Goal: Check status: Check status

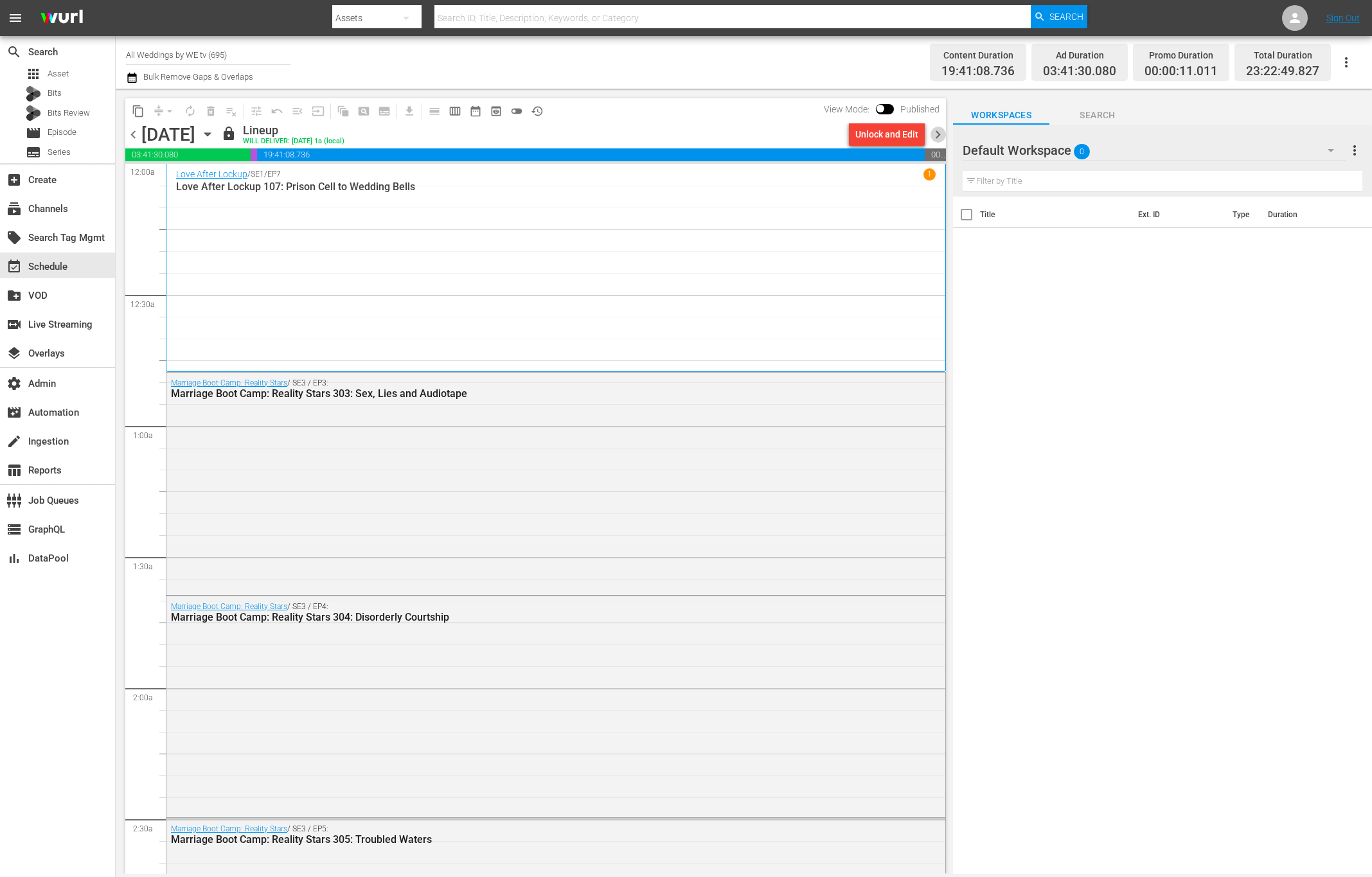
click at [939, 133] on span "chevron_right" at bounding box center [937, 135] width 16 height 16
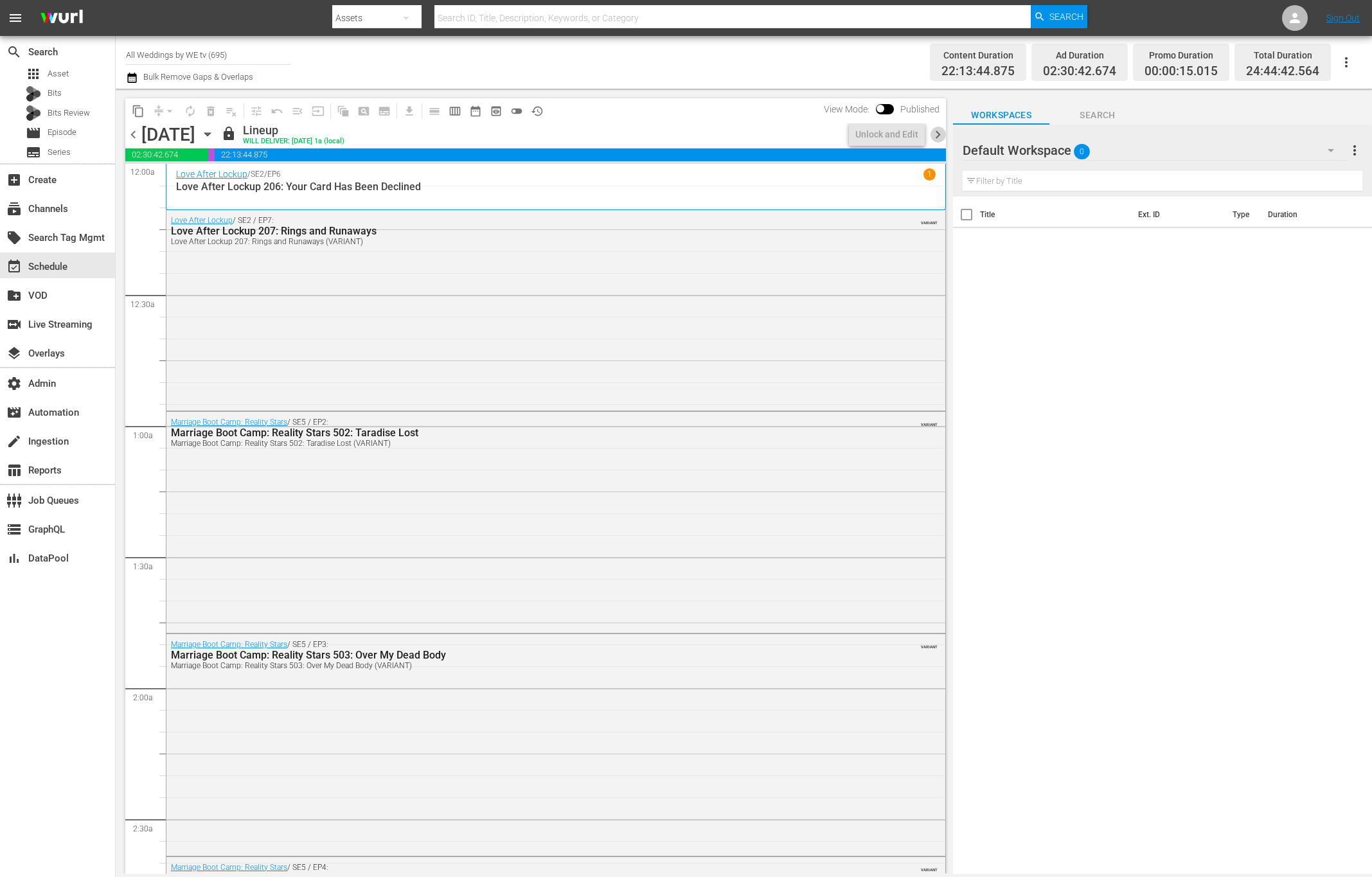
click at [939, 133] on span "chevron_right" at bounding box center [937, 135] width 16 height 16
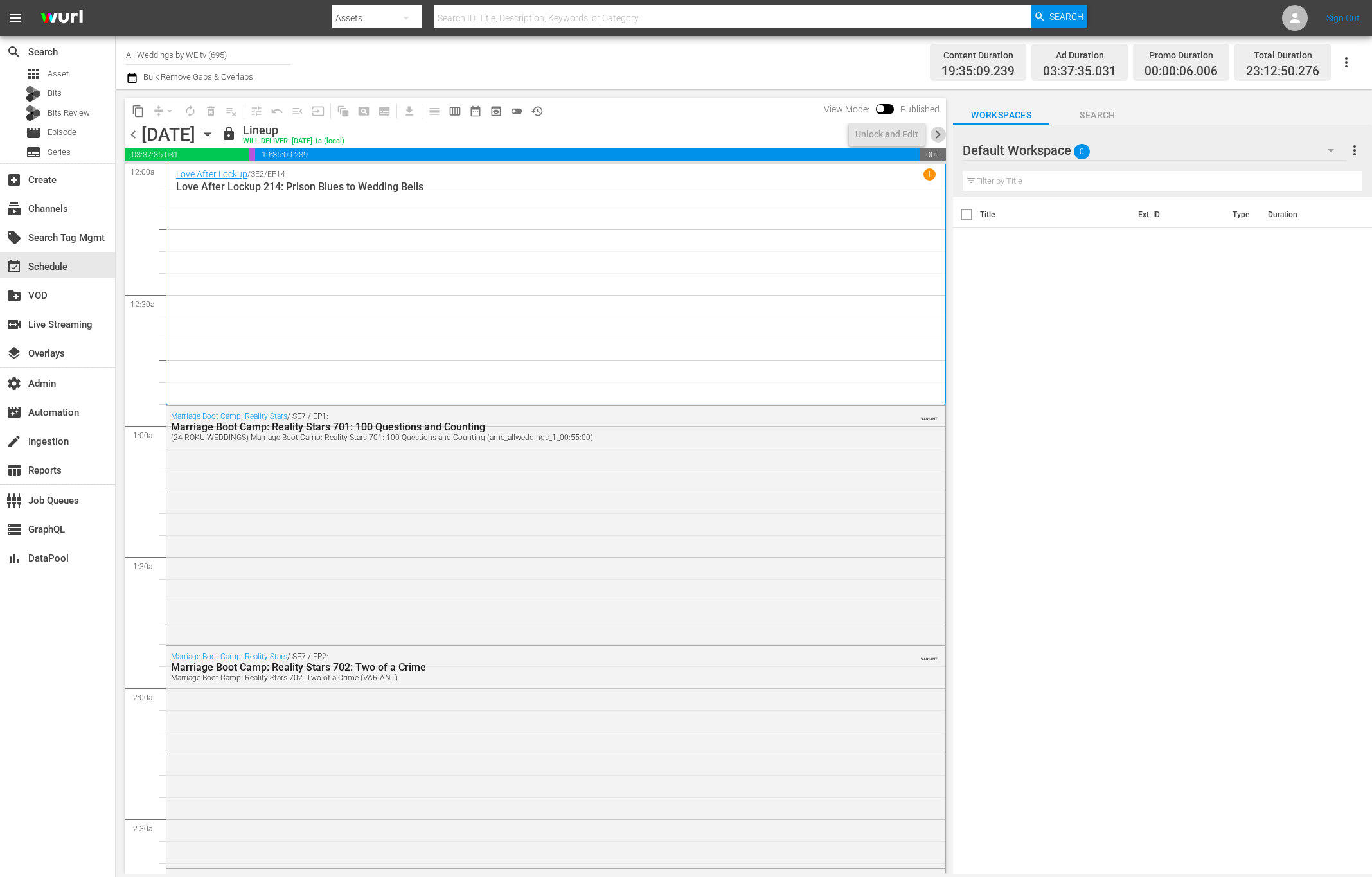
click at [942, 139] on span "chevron_right" at bounding box center [937, 135] width 16 height 16
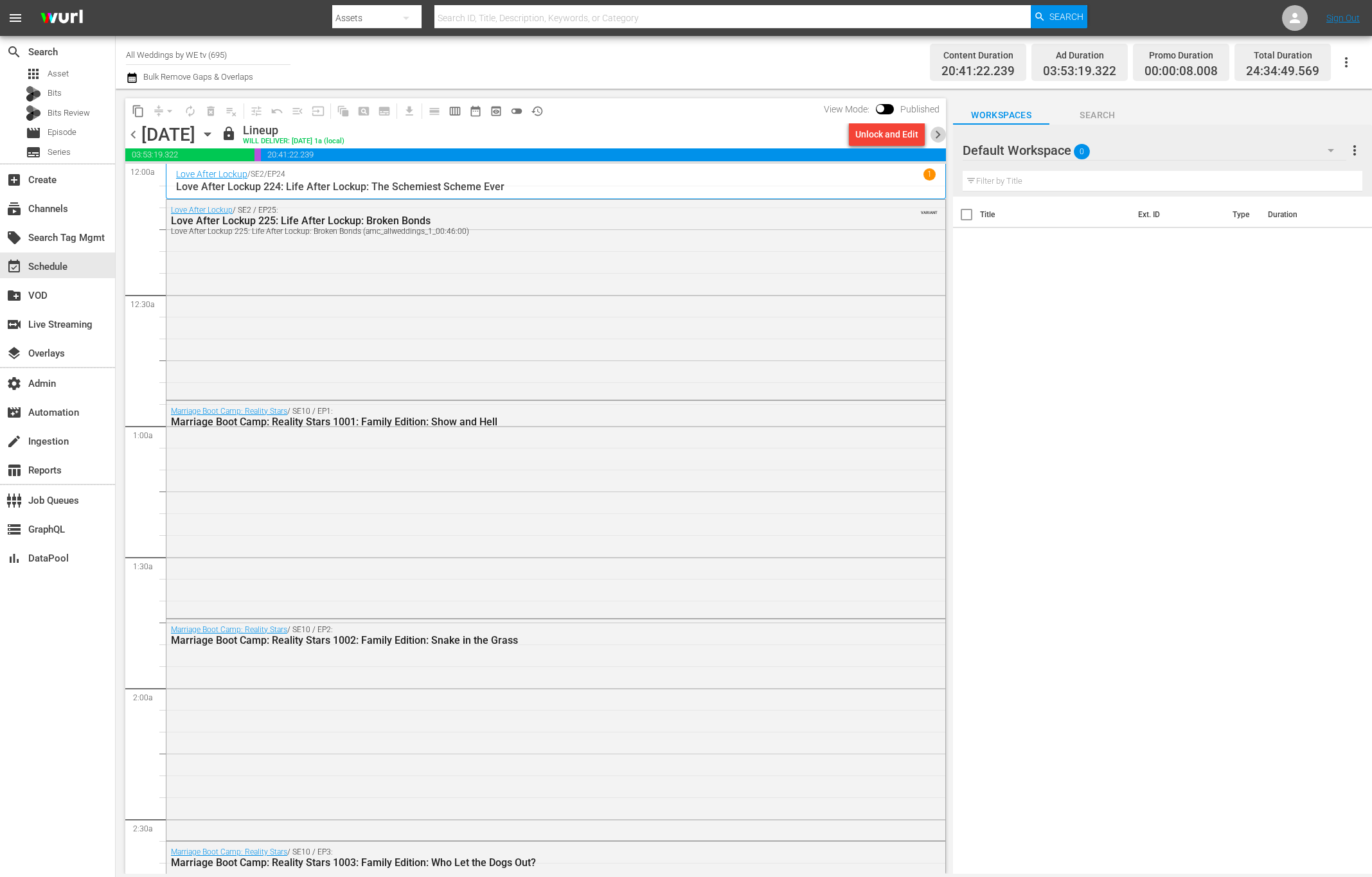
click at [938, 133] on span "chevron_right" at bounding box center [937, 135] width 16 height 16
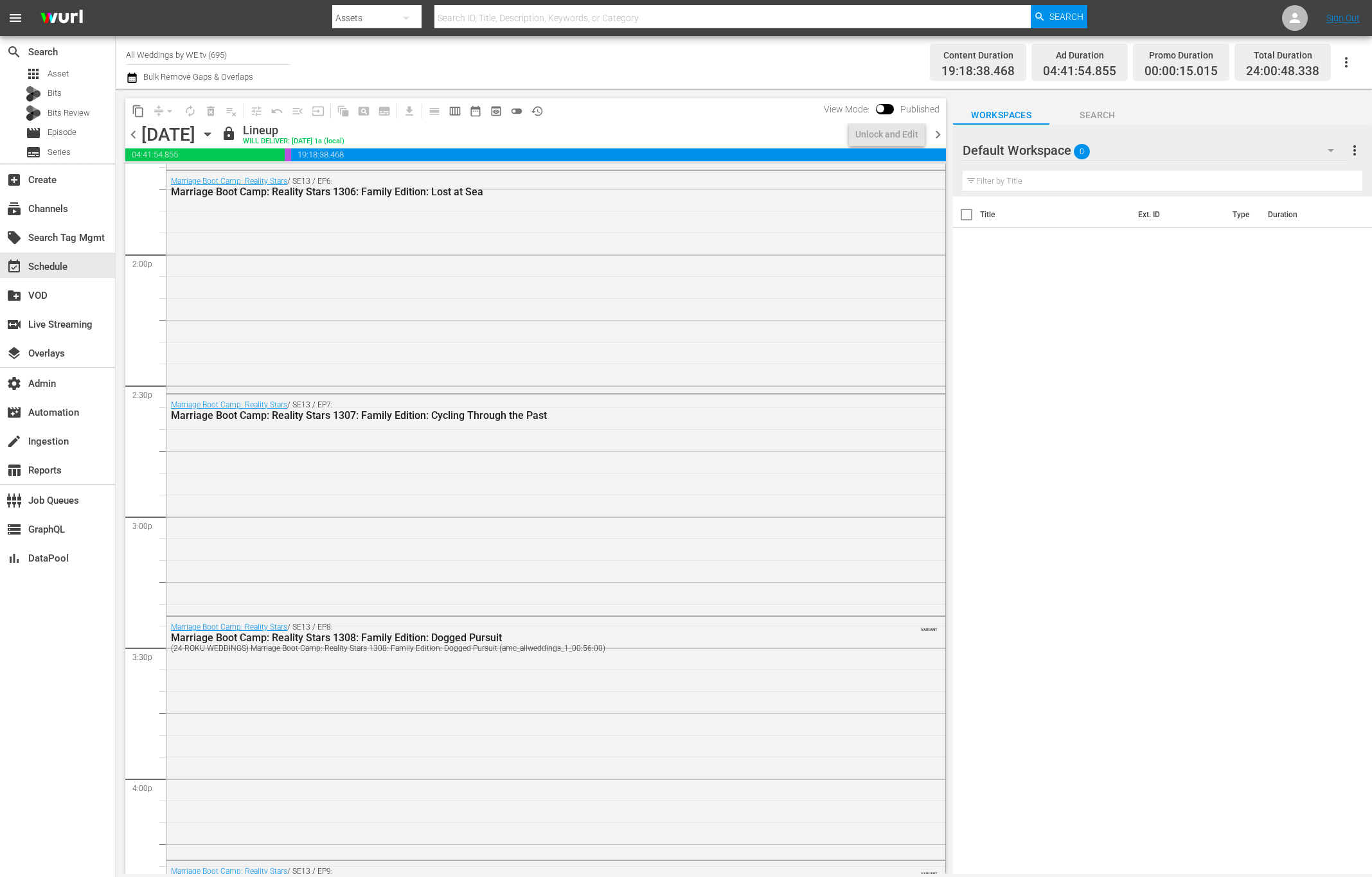
scroll to position [5768, 0]
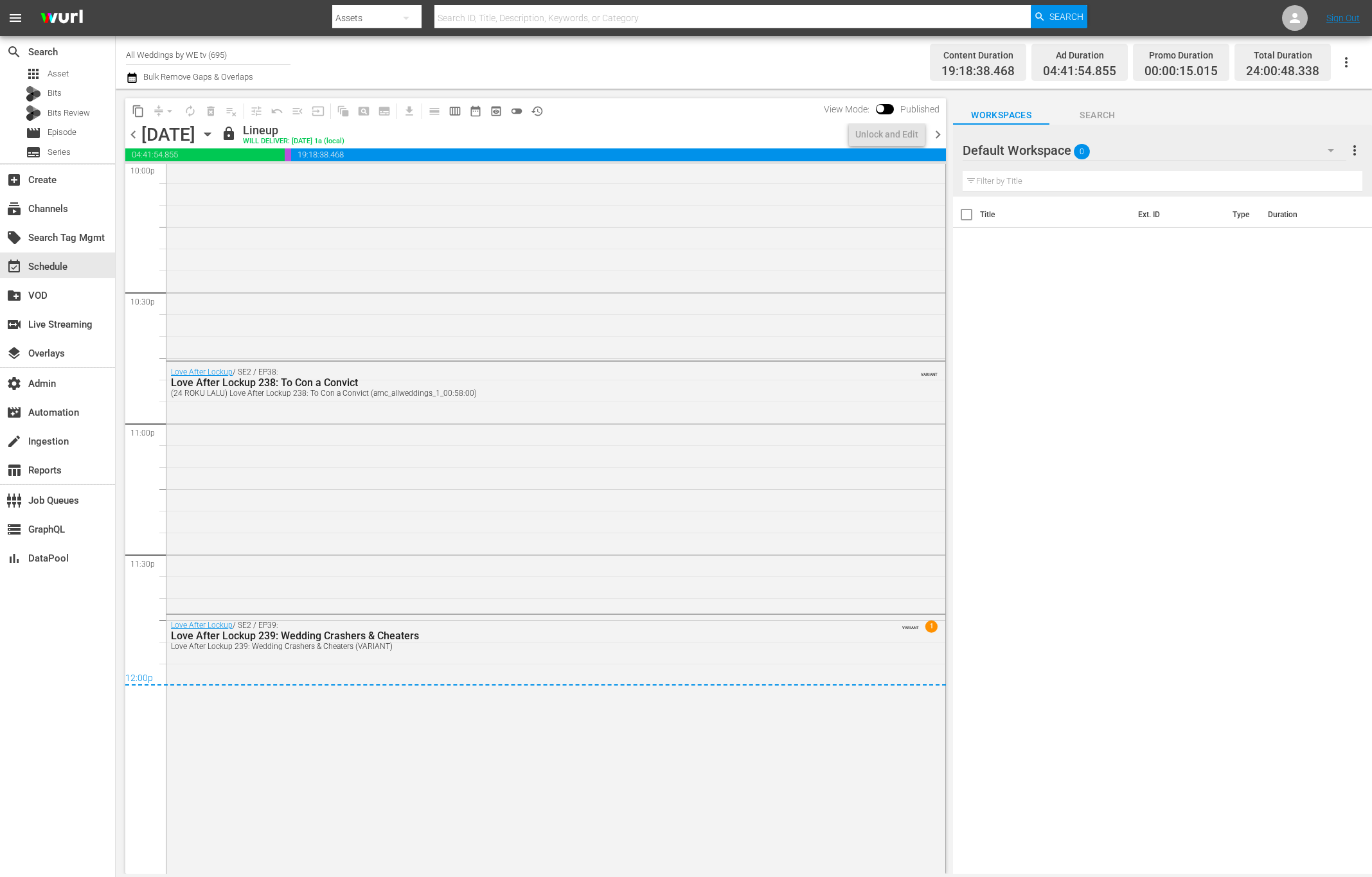
click at [939, 138] on span "chevron_right" at bounding box center [937, 135] width 16 height 16
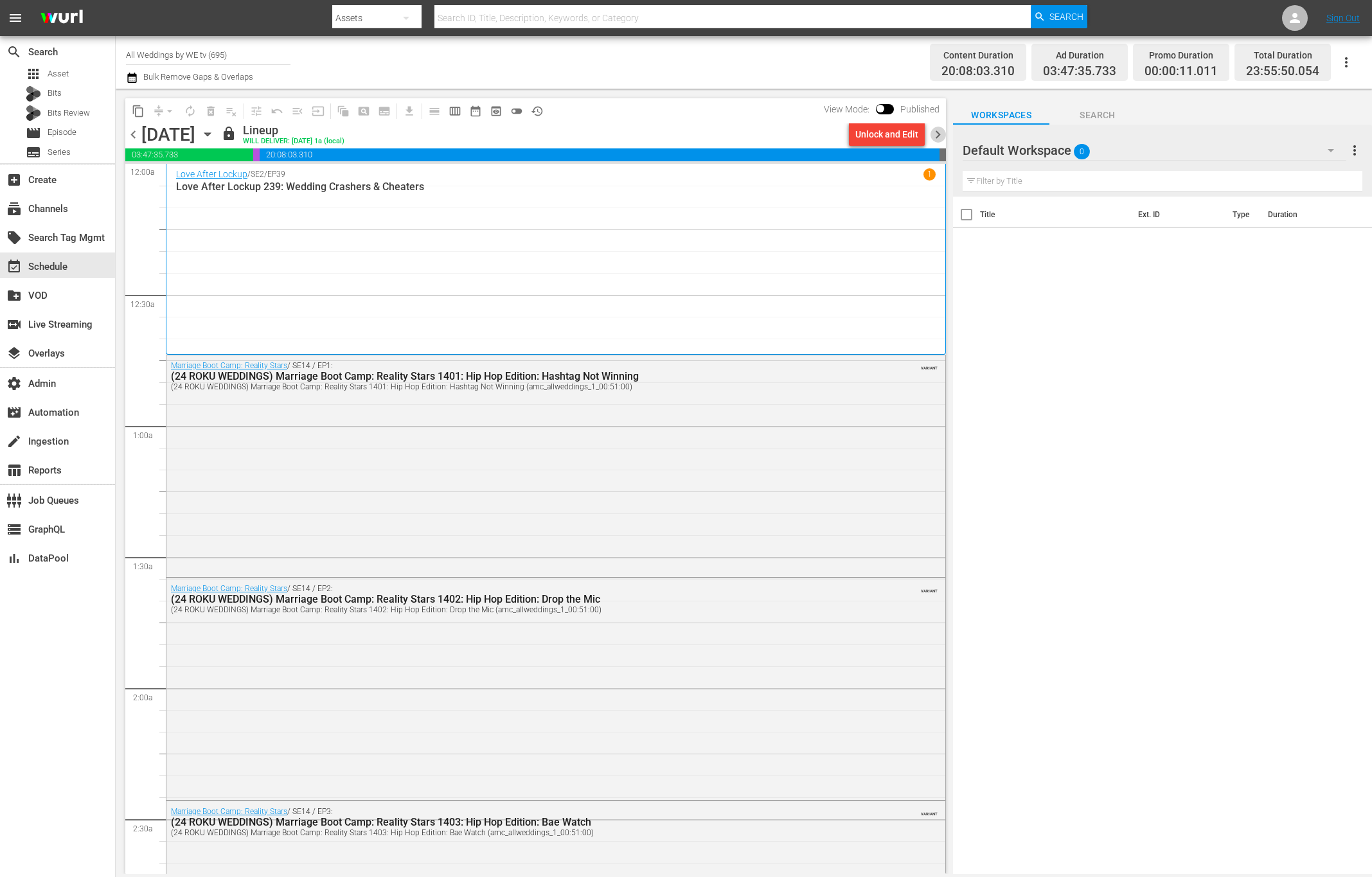
click at [944, 133] on span "chevron_right" at bounding box center [937, 135] width 16 height 16
